Goal: Task Accomplishment & Management: Manage account settings

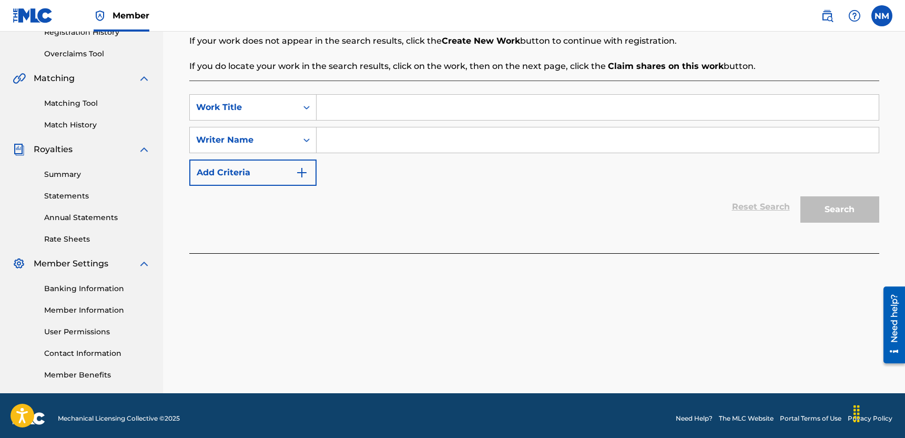
scroll to position [215, 0]
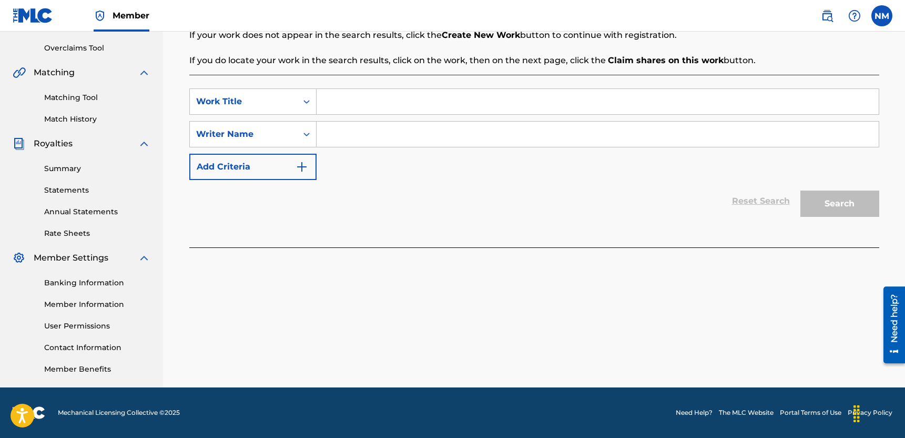
click at [89, 287] on link "Banking Information" at bounding box center [97, 282] width 106 height 11
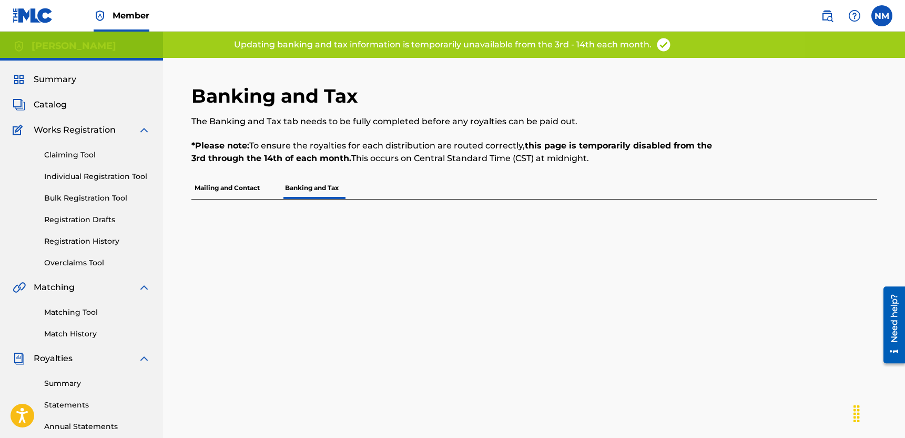
click at [228, 179] on p "Mailing and Contact" at bounding box center [227, 188] width 72 height 22
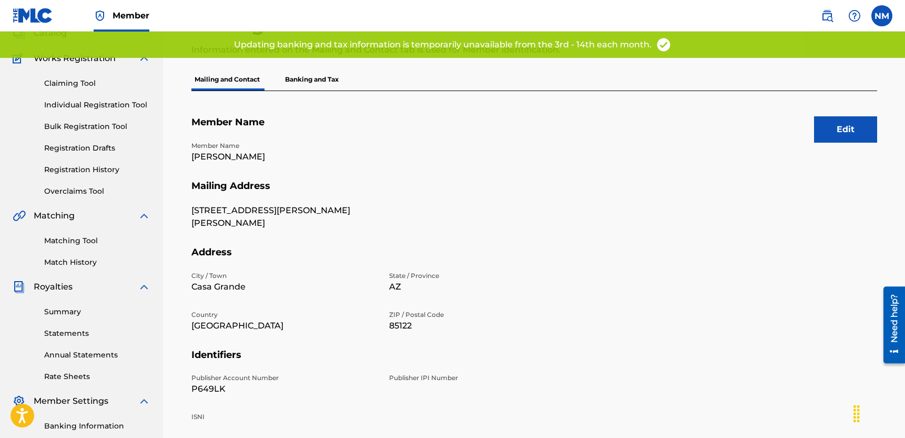
scroll to position [63, 0]
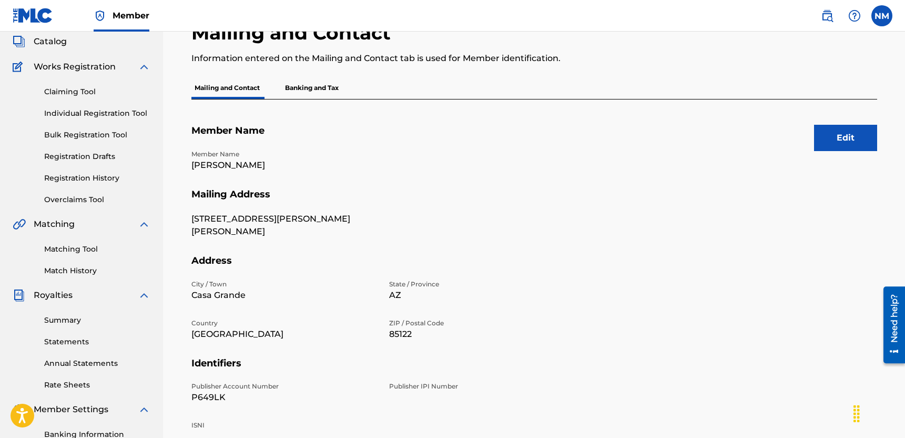
click at [304, 75] on div "Mailing and Contact Information entered on the Mailing and Contact tab is used …" at bounding box center [455, 49] width 528 height 56
click at [307, 97] on p "Banking and Tax" at bounding box center [312, 88] width 60 height 22
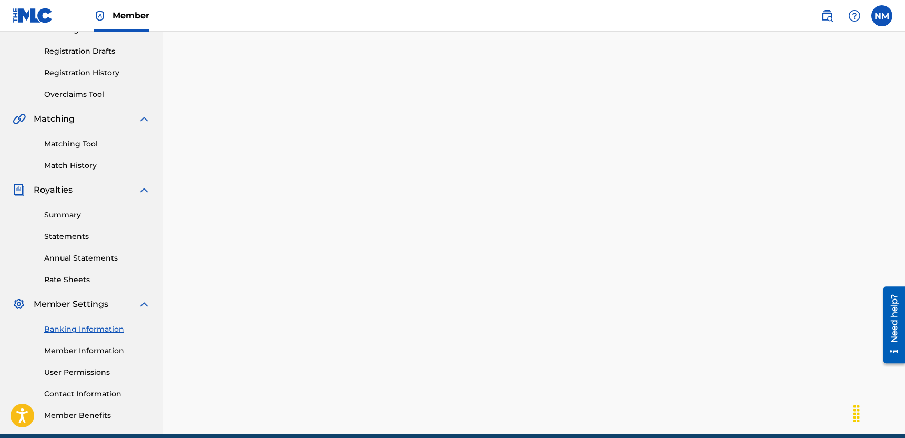
scroll to position [164, 0]
